Goal: Find specific page/section: Find specific page/section

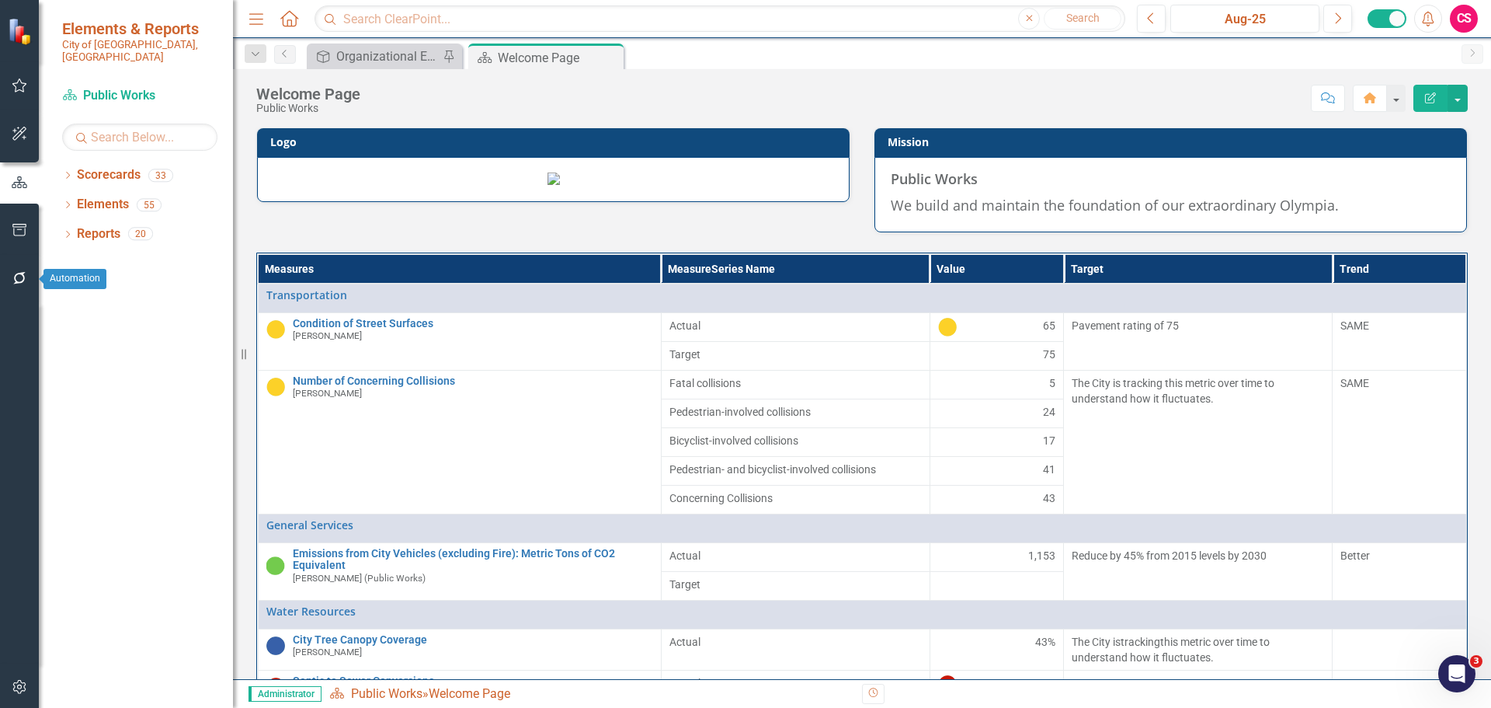
click at [23, 280] on icon "button" at bounding box center [20, 278] width 16 height 12
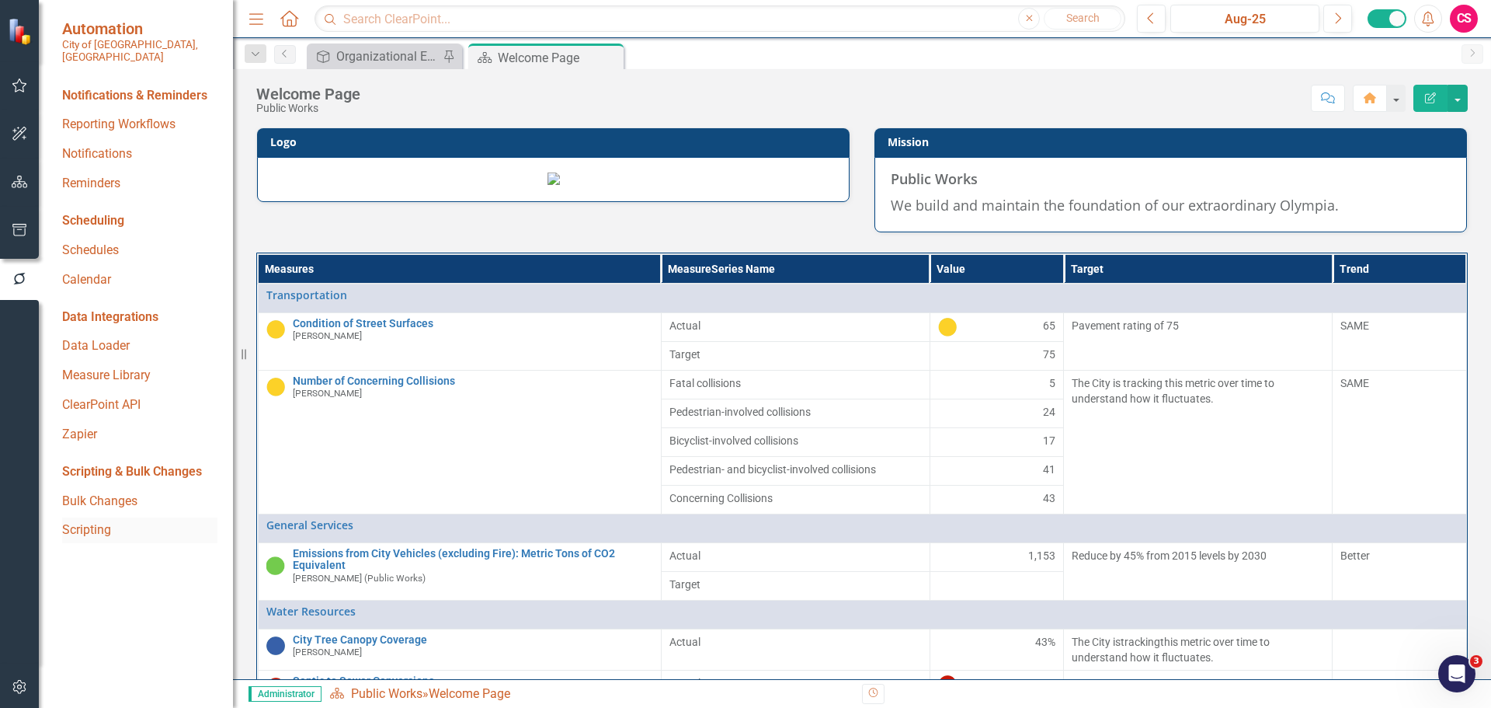
click at [114, 522] on link "Scripting" at bounding box center [139, 530] width 155 height 18
